Goal: Transaction & Acquisition: Subscribe to service/newsletter

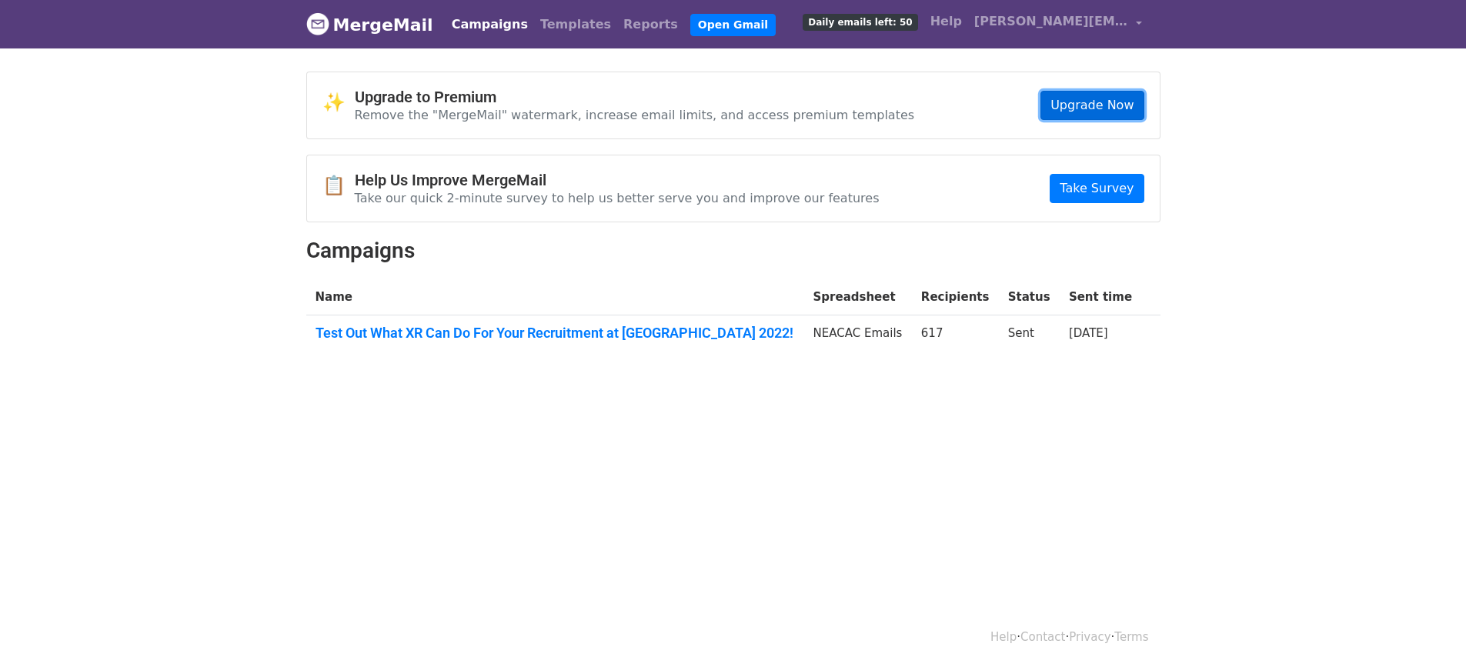
click at [1086, 117] on link "Upgrade Now" at bounding box center [1091, 105] width 103 height 29
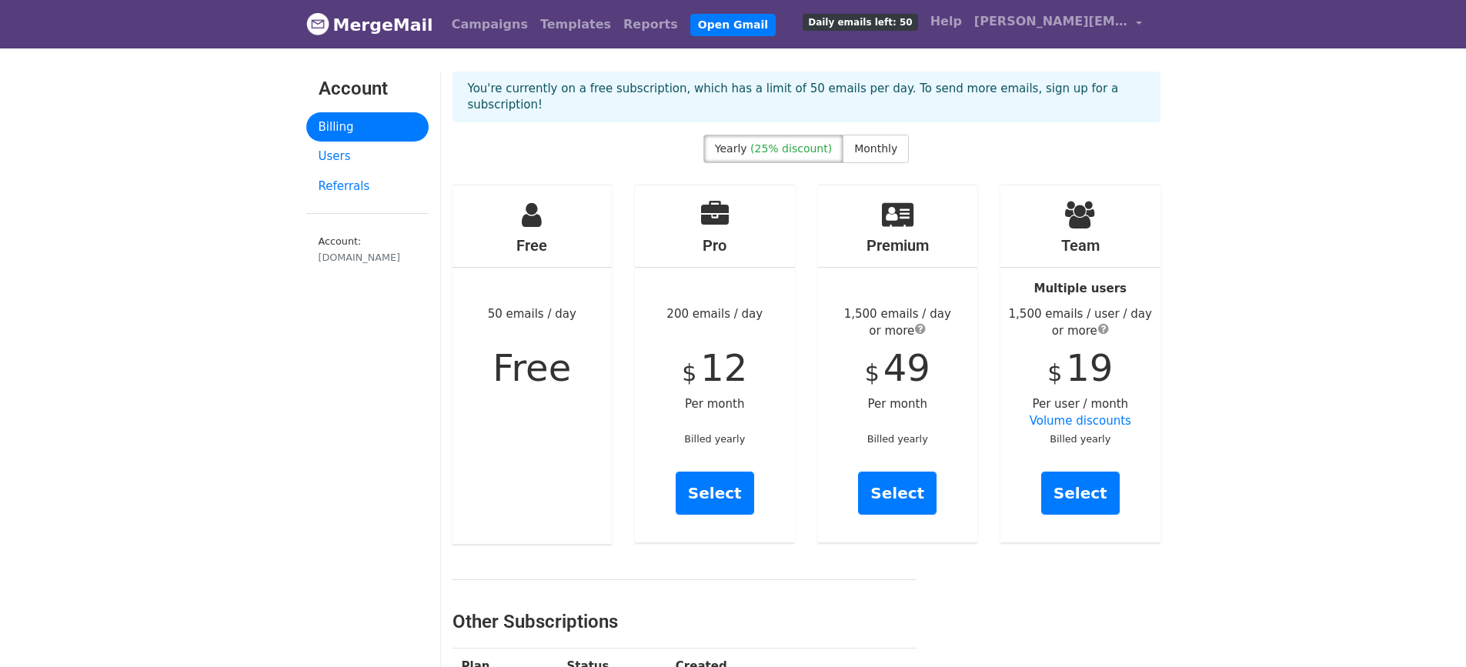
click at [526, 463] on div "Free 50 emails / day Free" at bounding box center [533, 364] width 160 height 359
drag, startPoint x: 670, startPoint y: 322, endPoint x: 760, endPoint y: 330, distance: 90.4
click at [760, 330] on div "Pro 200 emails / day $ 12 Per month Billed yearly Select" at bounding box center [715, 363] width 160 height 357
copy div "200 emails / day"
click at [631, 485] on div "Pro 200 emails / day $ 12 Per month Billed yearly Select" at bounding box center [714, 364] width 183 height 359
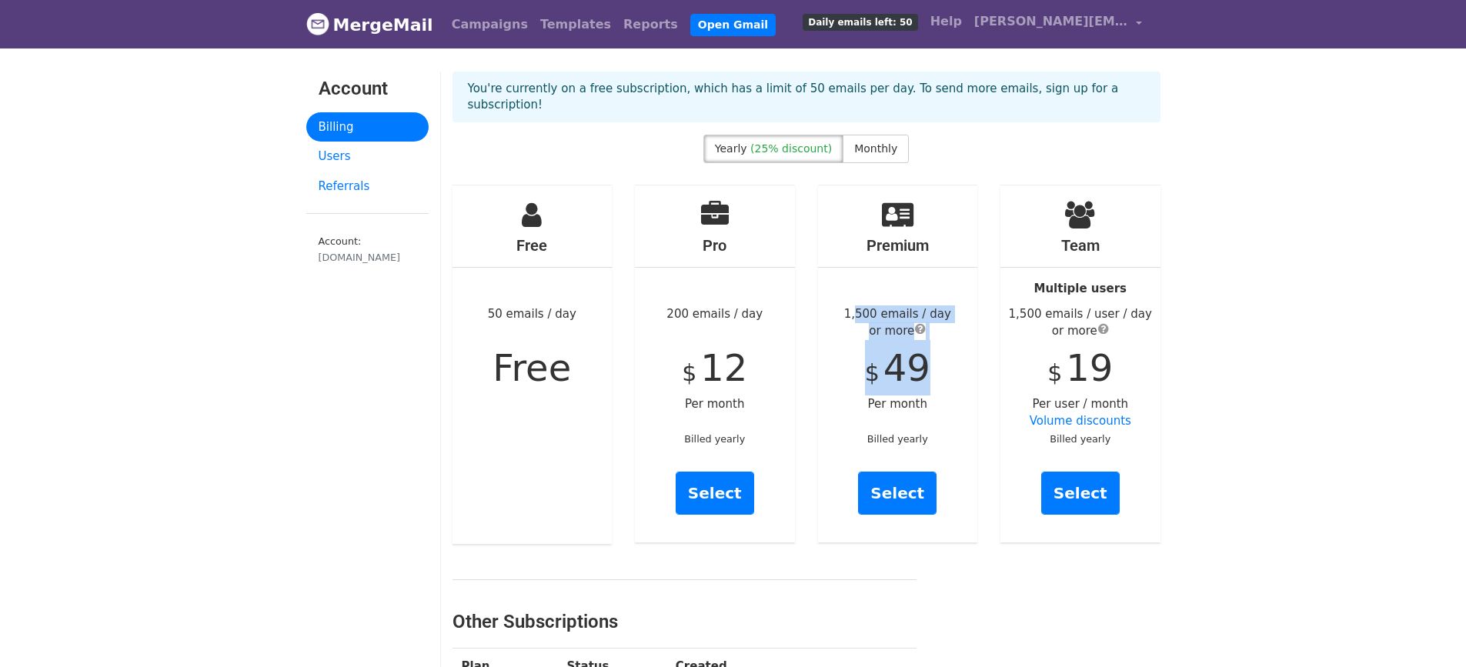
drag, startPoint x: 856, startPoint y: 319, endPoint x: 927, endPoint y: 377, distance: 91.9
click at [927, 377] on div "Premium 1,500 emails / day or more $ 49 Per month Billed yearly Select" at bounding box center [898, 363] width 160 height 357
click at [856, 340] on div "1,500 emails / day or more" at bounding box center [898, 323] width 160 height 35
drag, startPoint x: 854, startPoint y: 320, endPoint x: 937, endPoint y: 384, distance: 104.2
click at [937, 384] on div "Premium 1,500 emails / day or more $ 49 Per month Billed yearly Select" at bounding box center [898, 363] width 160 height 357
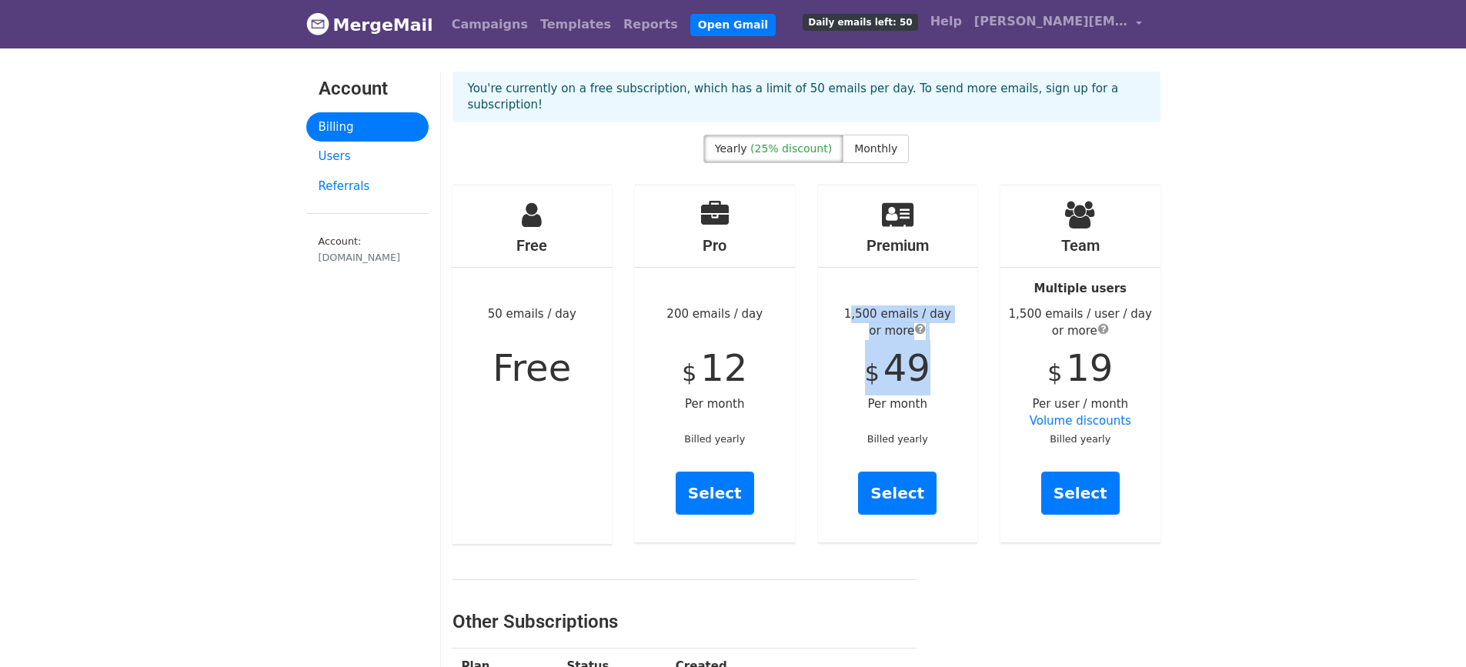
click at [922, 335] on span "submit" at bounding box center [920, 328] width 11 height 12
click at [847, 382] on div "Premium 1,500 emails / day or more $ 49 Per month Billed yearly Select" at bounding box center [898, 363] width 160 height 357
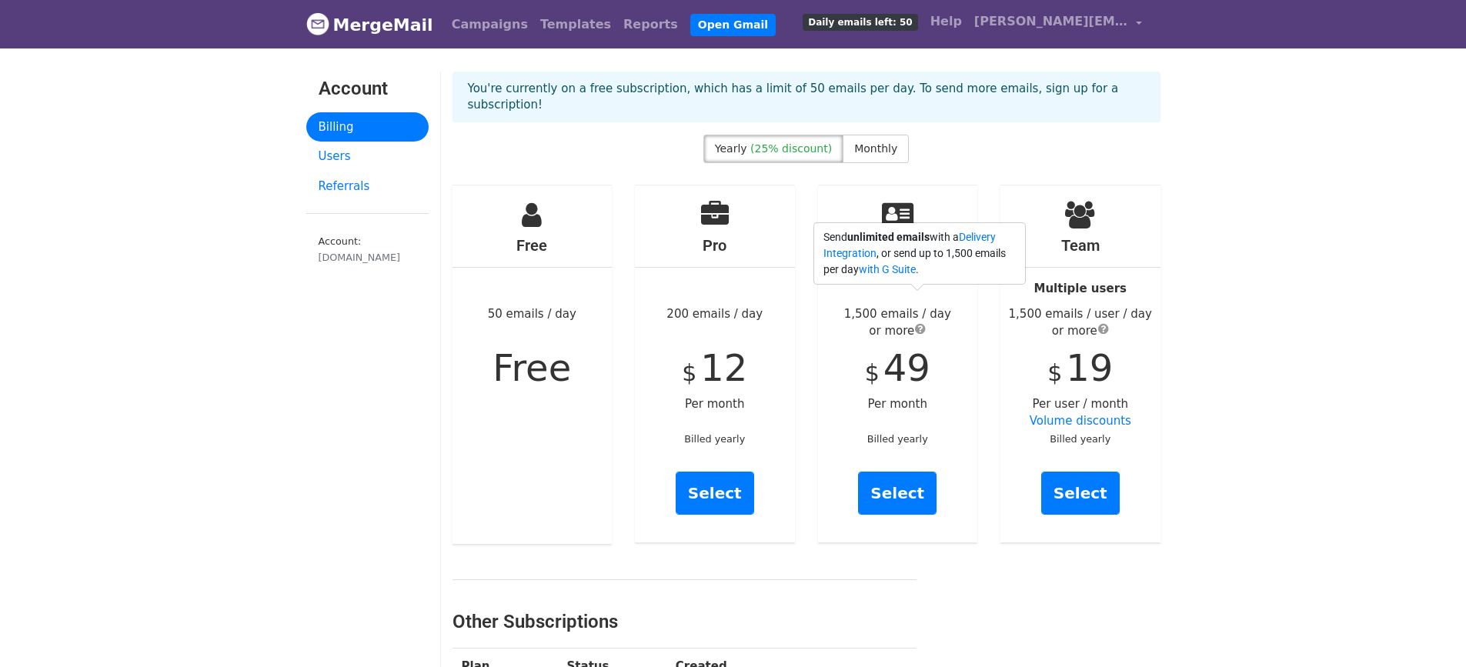
click at [924, 335] on span "submit" at bounding box center [920, 328] width 11 height 12
click at [900, 259] on link "Delivery Integration" at bounding box center [909, 245] width 172 height 28
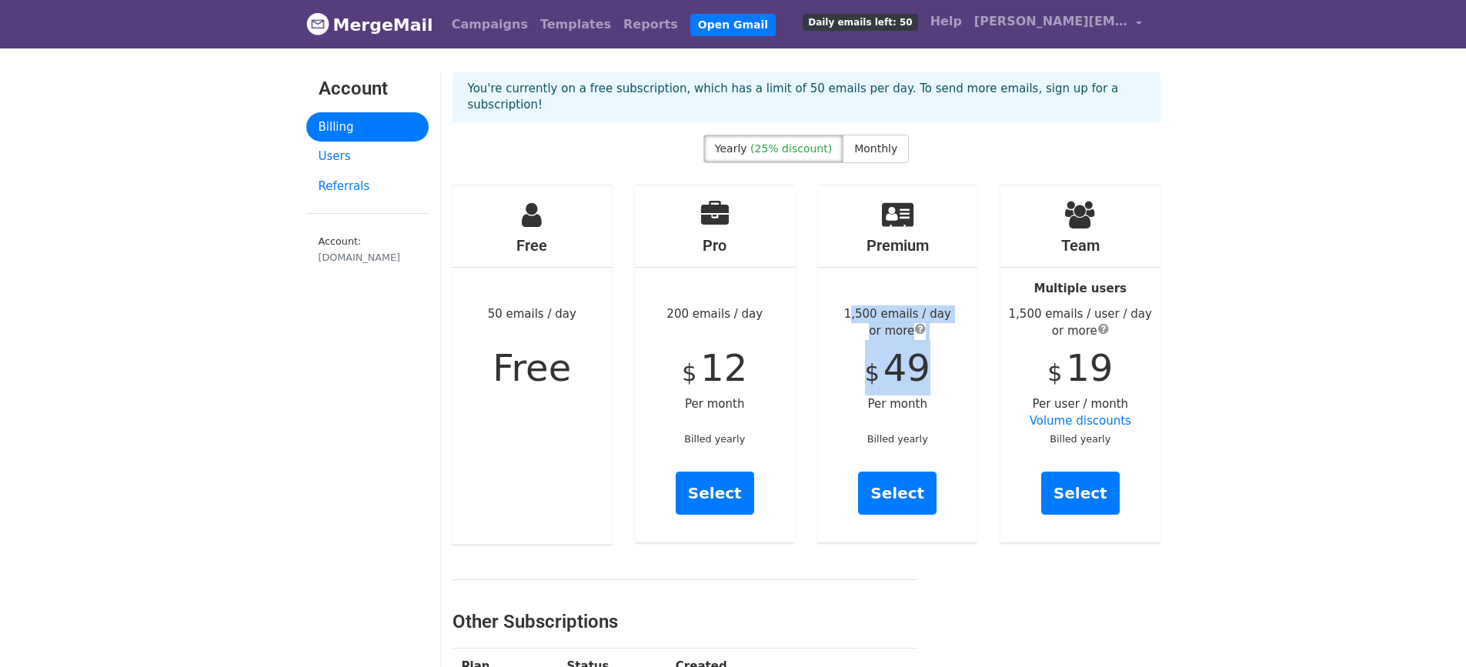
drag, startPoint x: 853, startPoint y: 322, endPoint x: 930, endPoint y: 357, distance: 85.1
click at [930, 357] on div "Premium 1,500 emails / day or more $ 49 Per month Billed yearly Select" at bounding box center [898, 363] width 160 height 357
copy div "1,500 emails / day or more $ 49"
click at [881, 149] on span "Monthly" at bounding box center [875, 148] width 43 height 12
drag, startPoint x: 853, startPoint y: 319, endPoint x: 944, endPoint y: 446, distance: 155.7
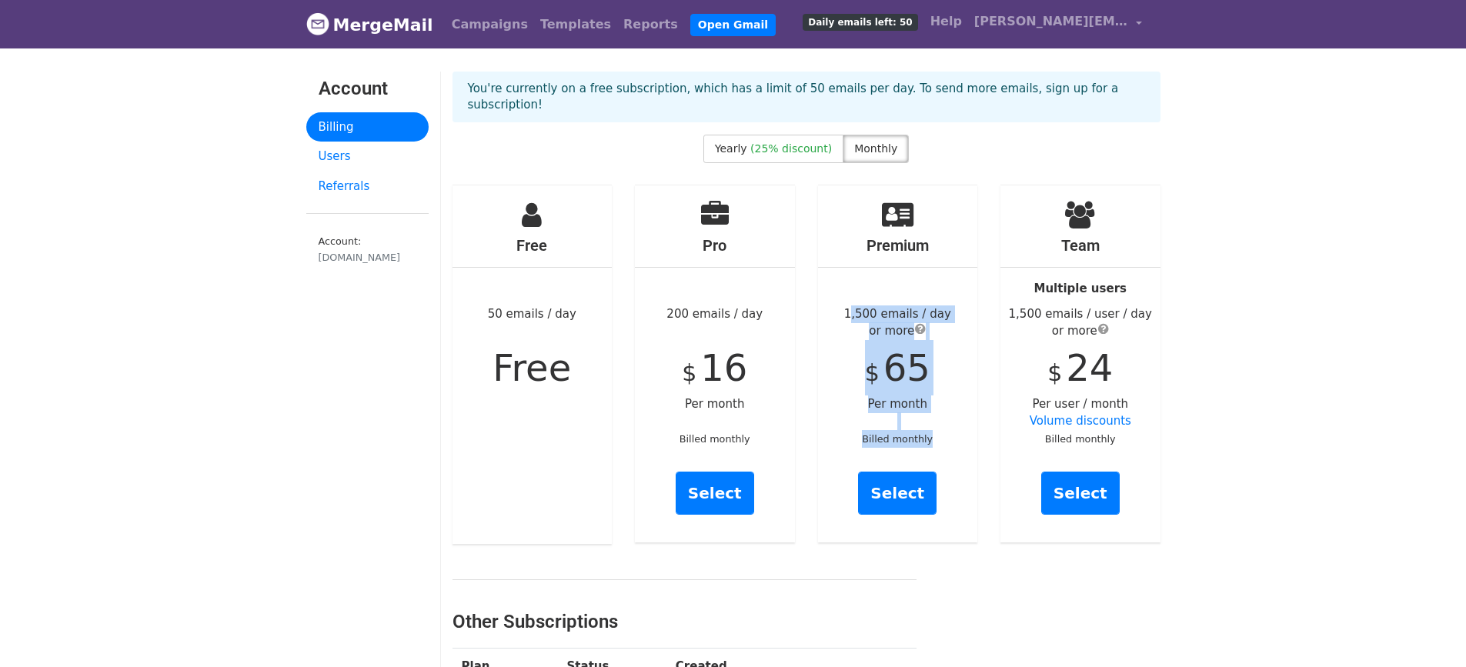
click at [944, 446] on div "Premium 1,500 emails / day or more $ 65 Per month Billed monthly Select" at bounding box center [898, 363] width 160 height 357
copy div "1,500 emails / day or more $ 65 Per month Billed monthly"
